Goal: Information Seeking & Learning: Compare options

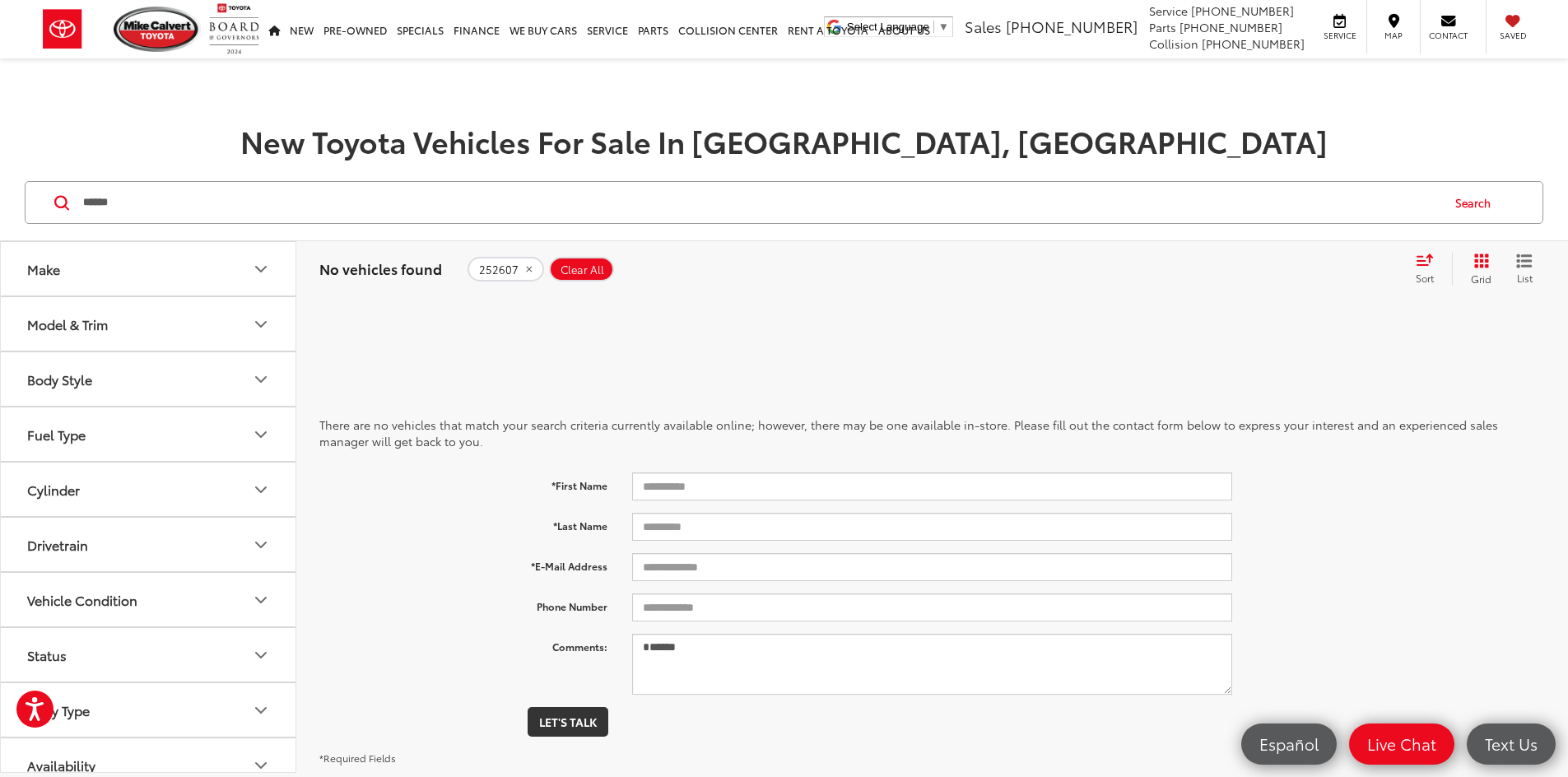
click at [175, 206] on input "******" at bounding box center [760, 202] width 1358 height 39
type input "*"
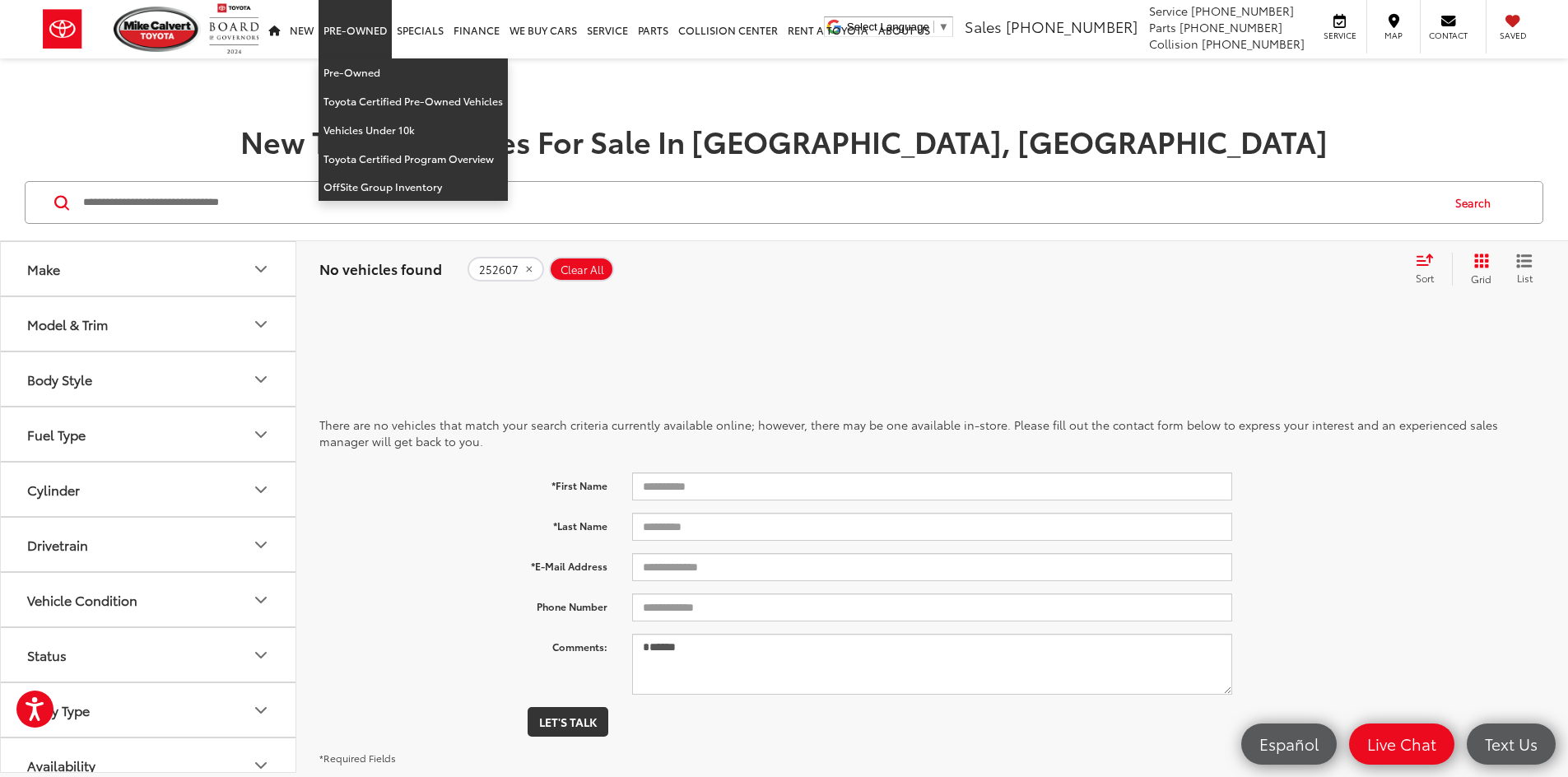
click at [358, 40] on link "Pre-Owned" at bounding box center [355, 29] width 73 height 58
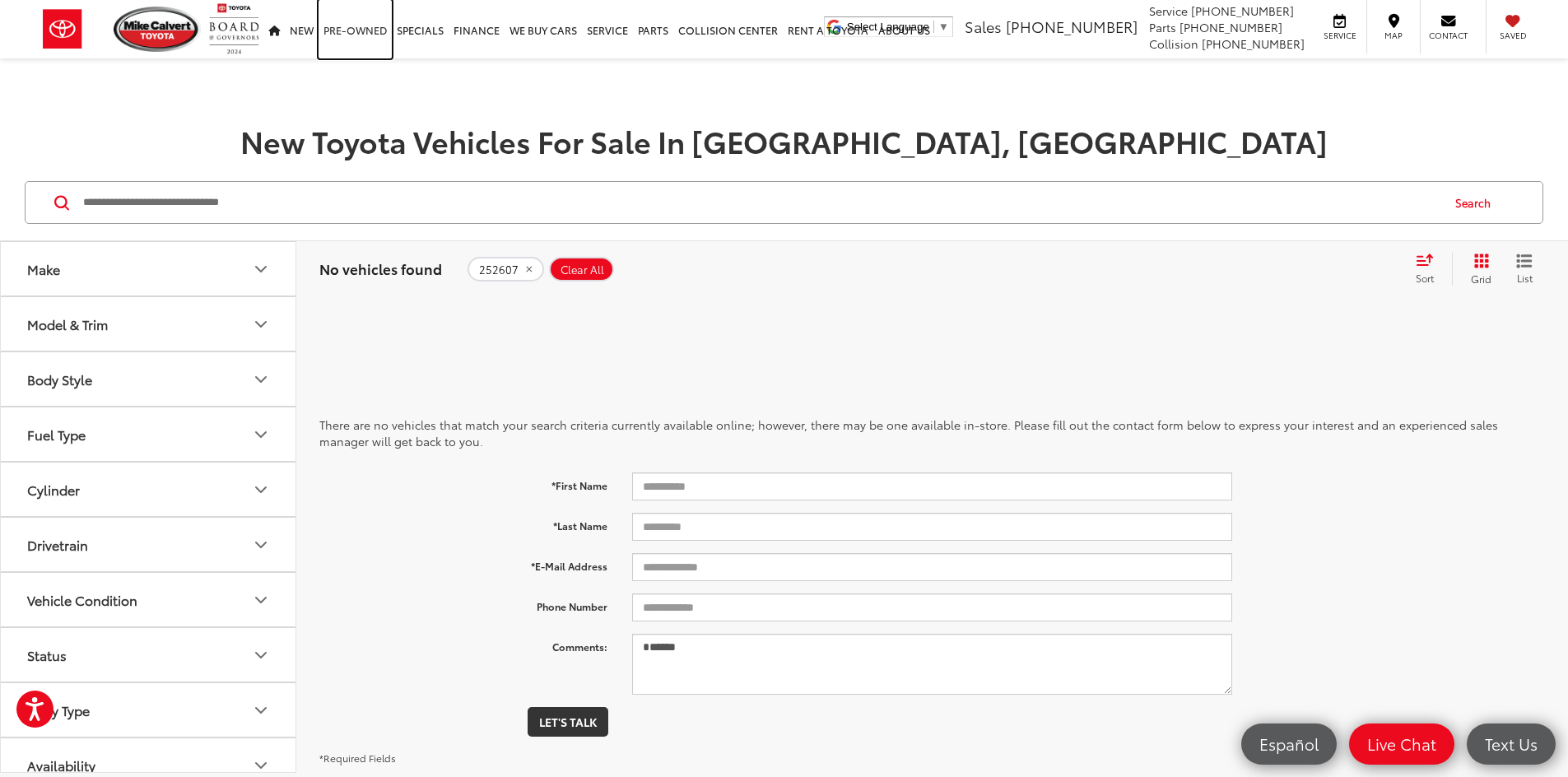
click at [357, 28] on link "Pre-Owned" at bounding box center [355, 29] width 73 height 58
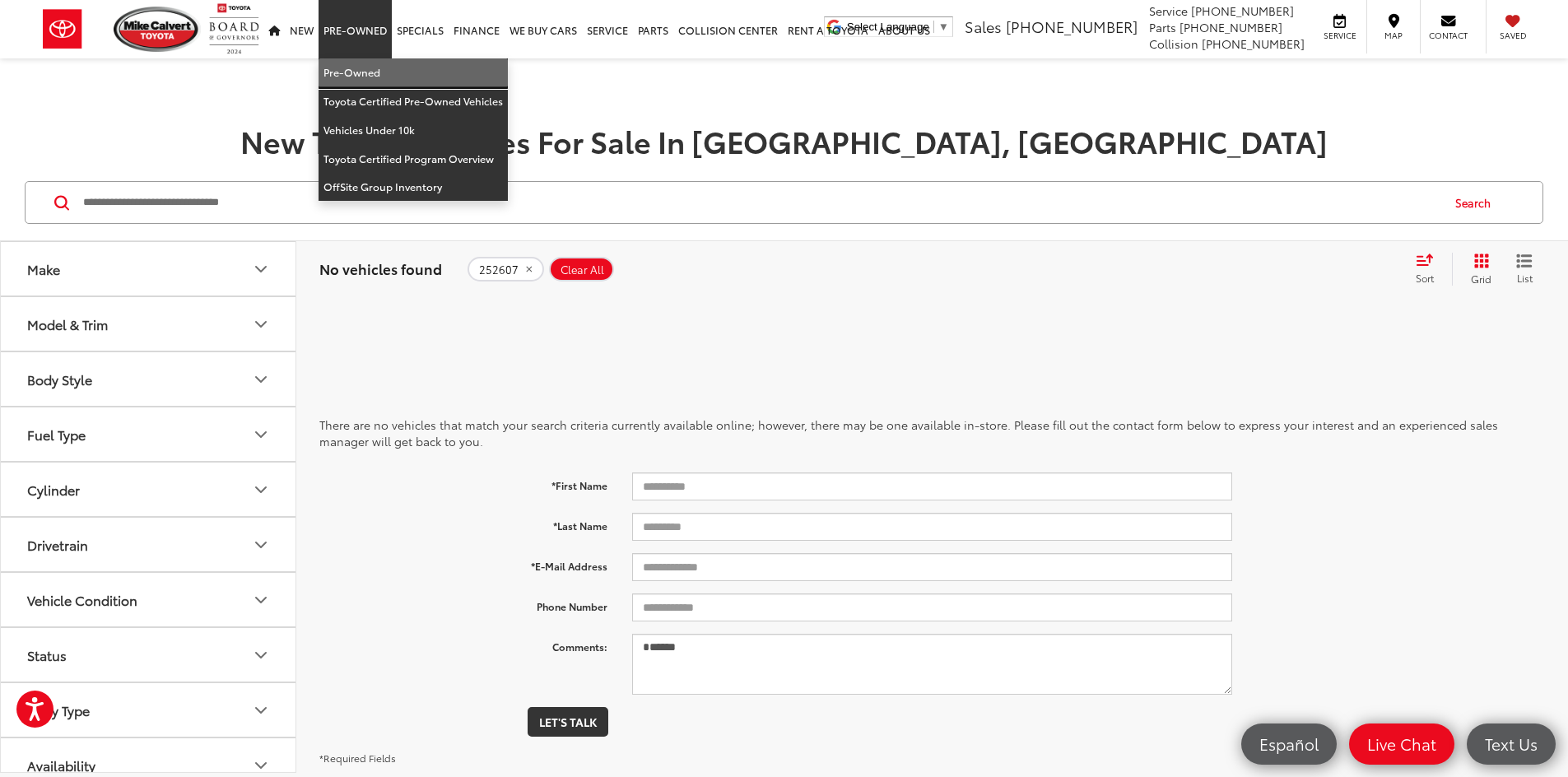
click at [362, 63] on link "Pre-Owned" at bounding box center [413, 72] width 189 height 29
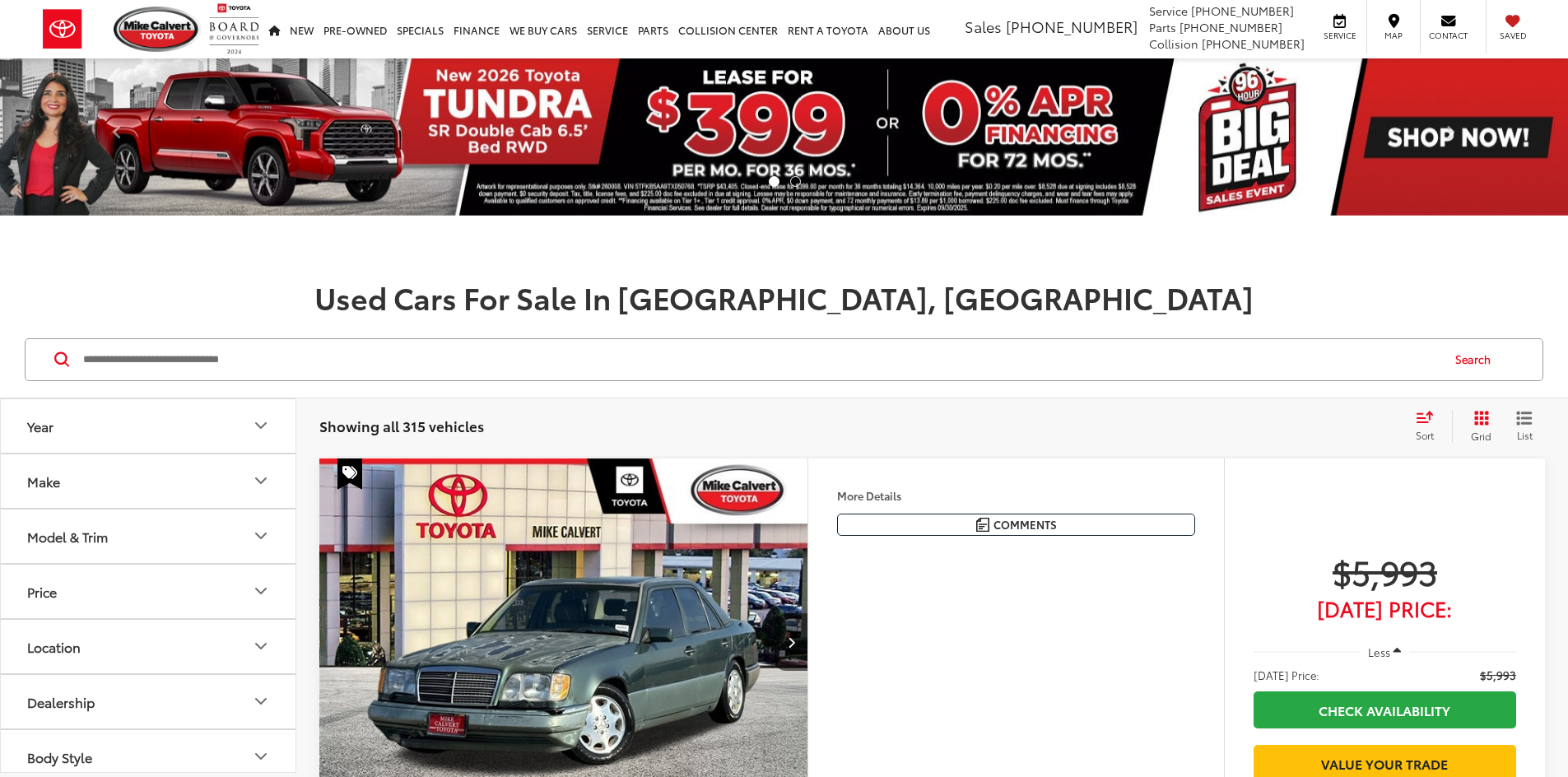
click at [203, 491] on button "Make" at bounding box center [149, 481] width 296 height 53
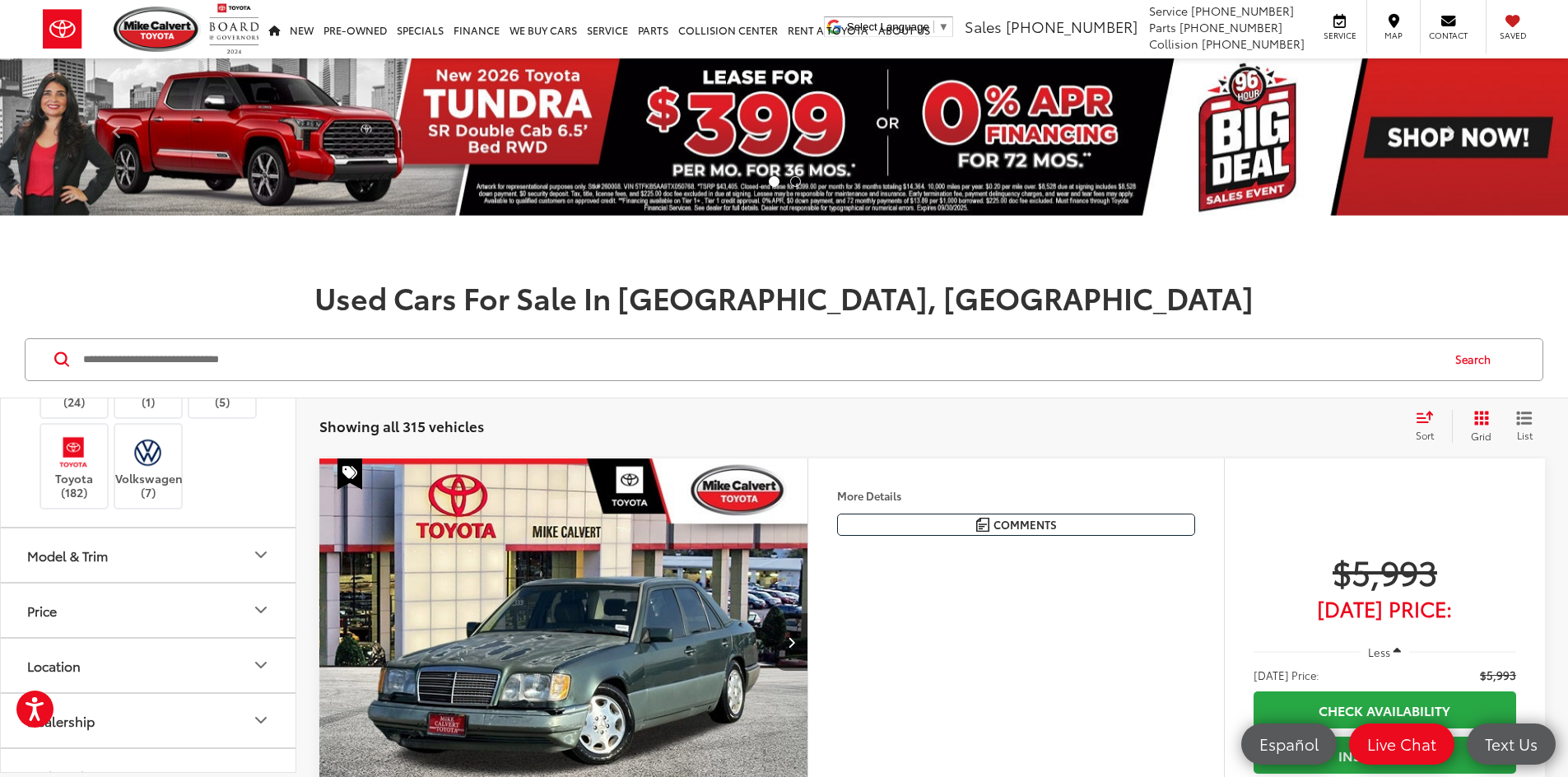
scroll to position [577, 0]
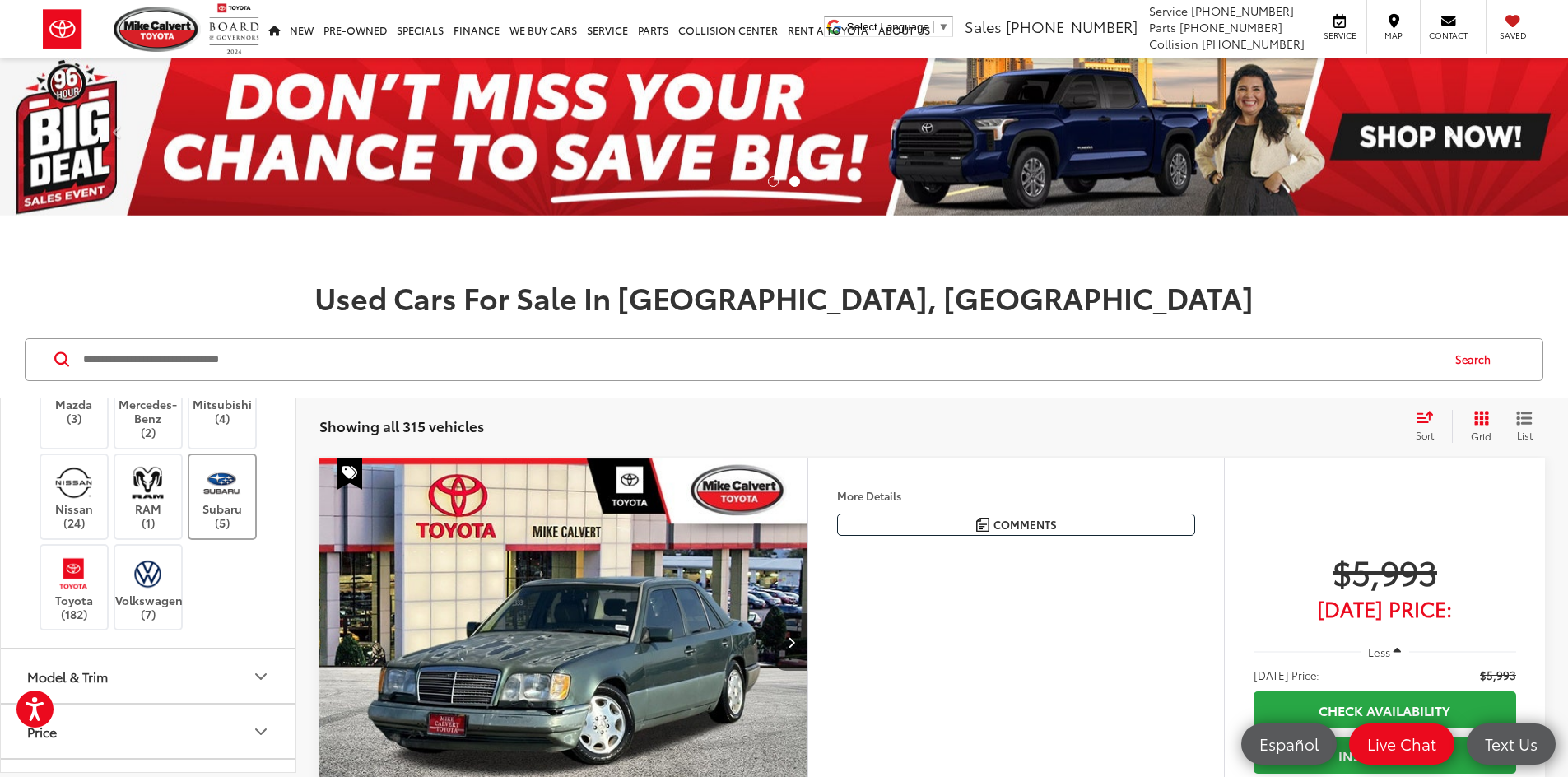
click at [226, 503] on img at bounding box center [222, 483] width 45 height 38
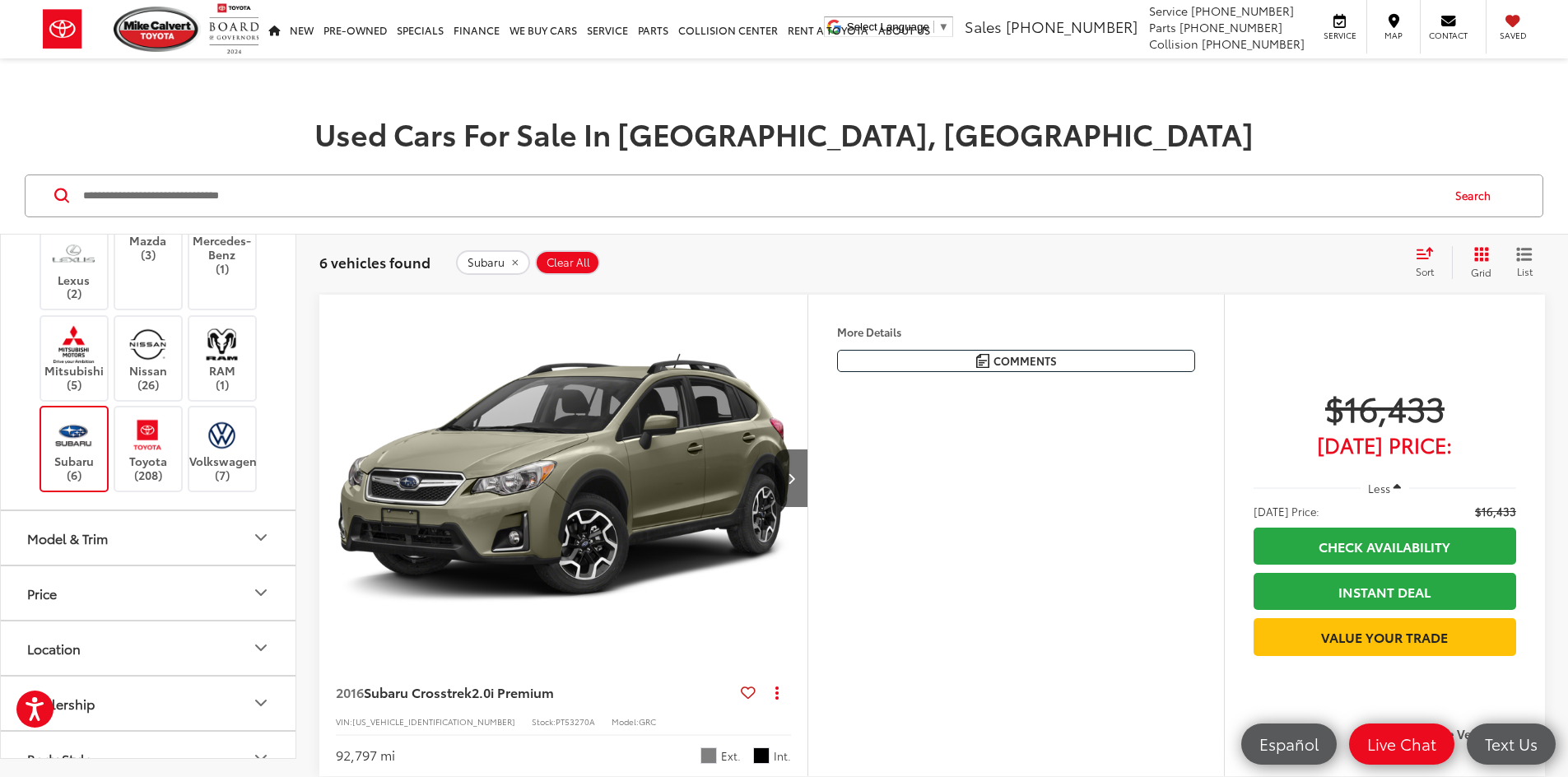
scroll to position [165, 0]
click at [178, 557] on button "Model & Trim" at bounding box center [149, 537] width 296 height 53
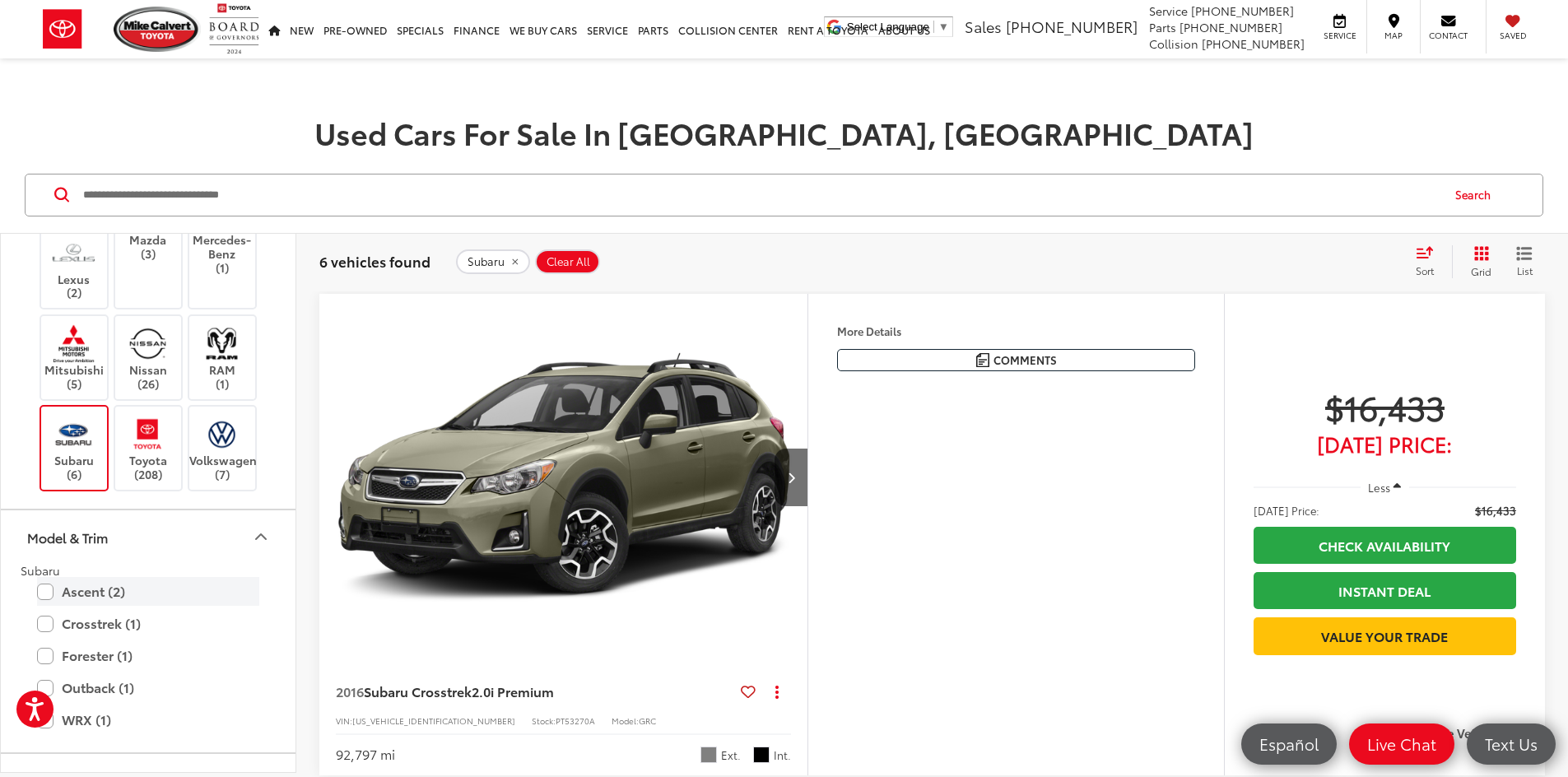
click at [47, 601] on label "Ascent (2)" at bounding box center [148, 591] width 222 height 29
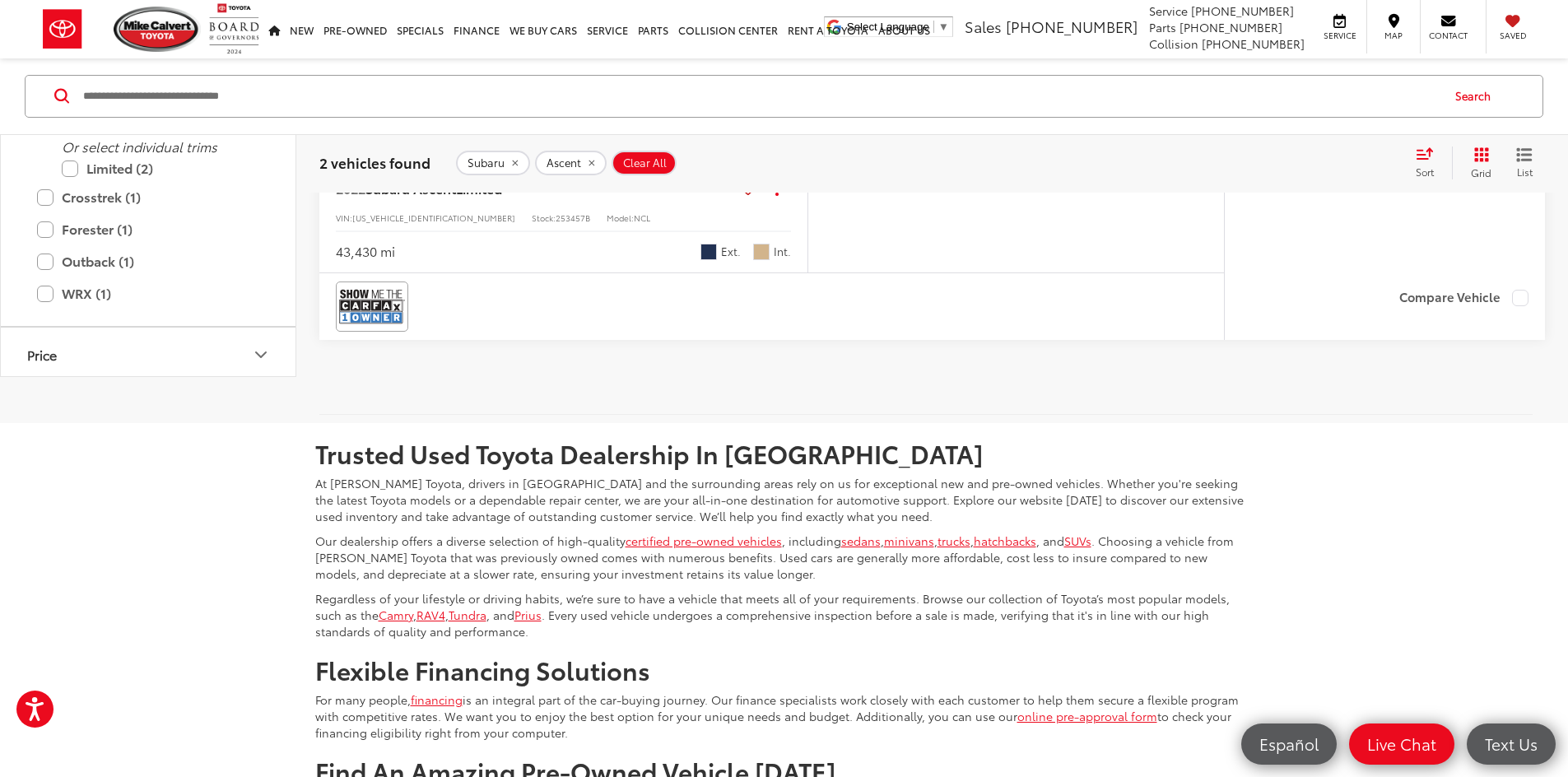
scroll to position [1317, 0]
